Goal: Information Seeking & Learning: Learn about a topic

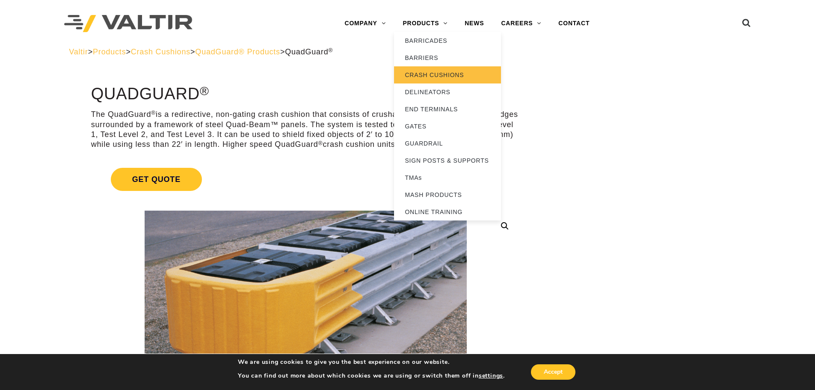
click at [437, 77] on link "CRASH CUSHIONS" at bounding box center [447, 74] width 107 height 17
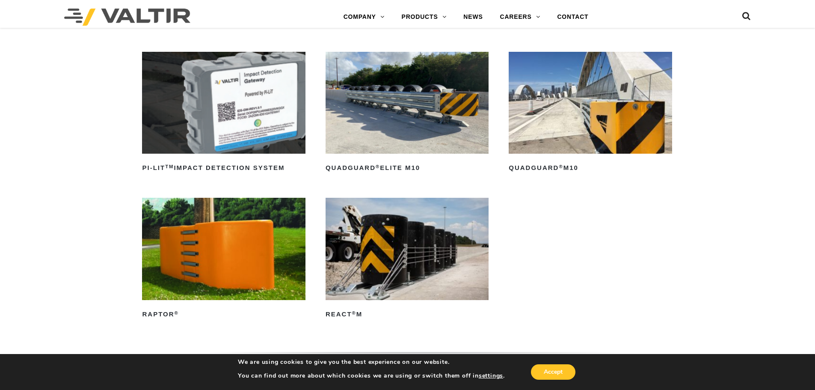
scroll to position [214, 0]
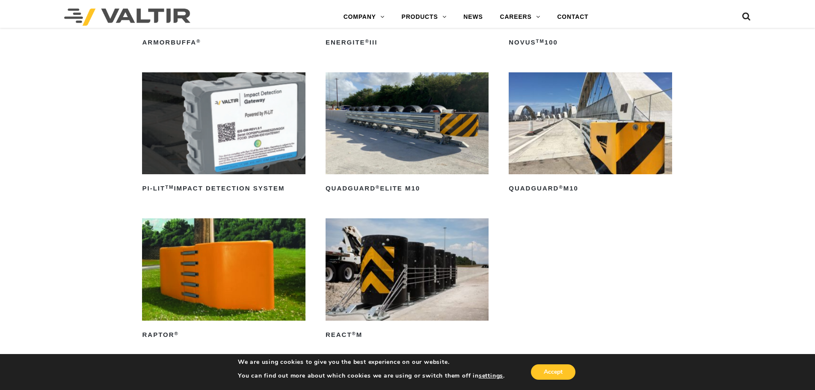
click at [591, 133] on img at bounding box center [590, 123] width 163 height 102
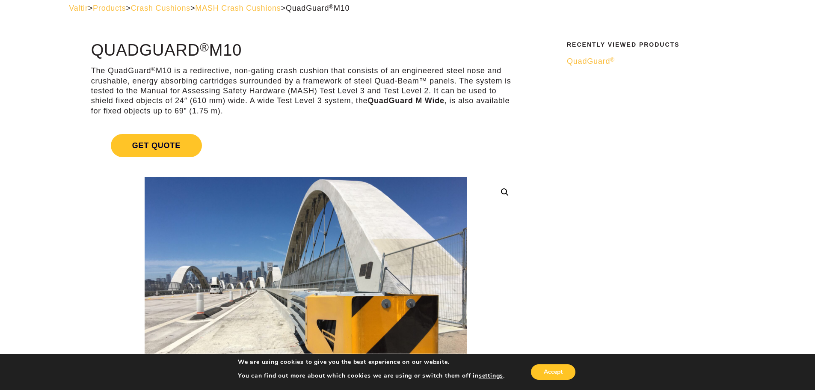
scroll to position [71, 0]
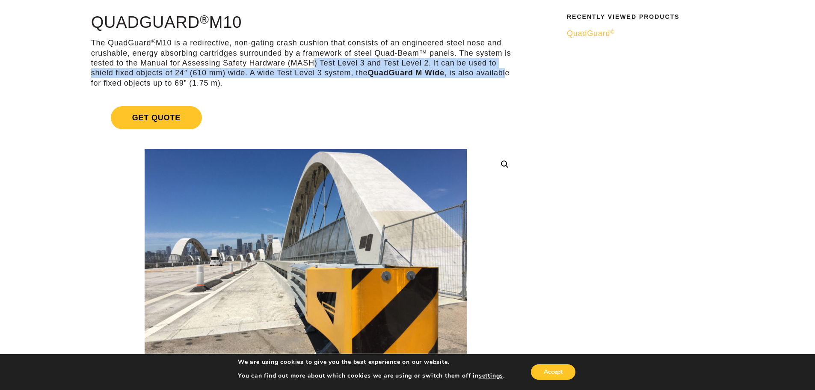
drag, startPoint x: 309, startPoint y: 68, endPoint x: 508, endPoint y: 75, distance: 199.0
click at [508, 75] on p "The QuadGuard ® M10 is a redirective, non-gating crash cushion that consists of…" at bounding box center [305, 63] width 429 height 50
click at [508, 74] on p "The QuadGuard ® M10 is a redirective, non-gating crash cushion that consists of…" at bounding box center [305, 63] width 429 height 50
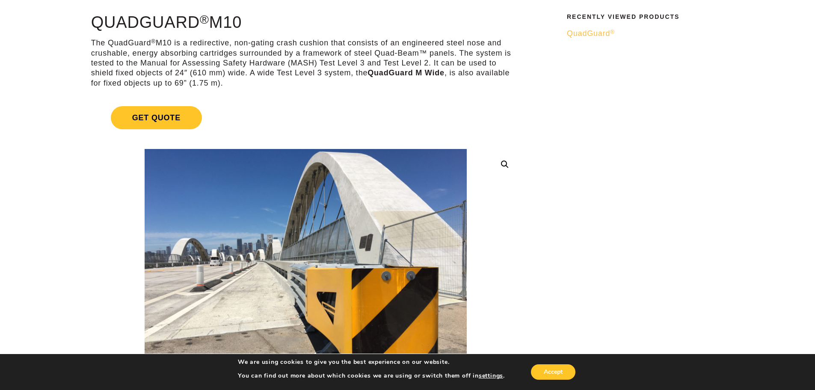
click at [516, 72] on p "The QuadGuard ® M10 is a redirective, non-gating crash cushion that consists of…" at bounding box center [305, 63] width 429 height 50
drag, startPoint x: 415, startPoint y: 63, endPoint x: 442, endPoint y: 70, distance: 27.7
click at [442, 70] on p "The QuadGuard ® M10 is a redirective, non-gating crash cushion that consists of…" at bounding box center [305, 63] width 429 height 50
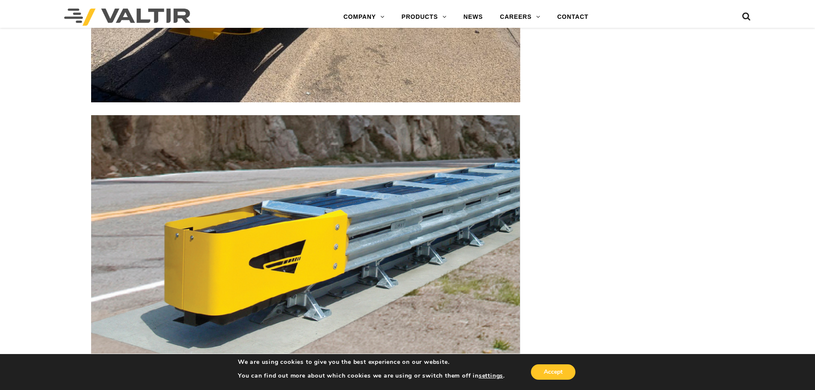
scroll to position [2607, 0]
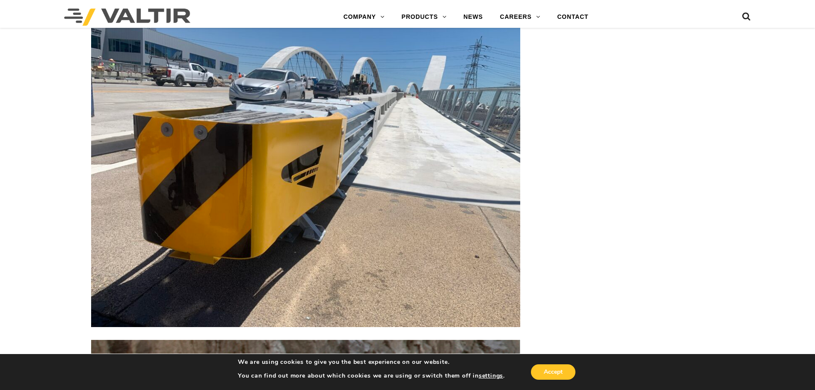
drag, startPoint x: 689, startPoint y: 104, endPoint x: 745, endPoint y: 12, distance: 108.2
